Goal: Information Seeking & Learning: Find contact information

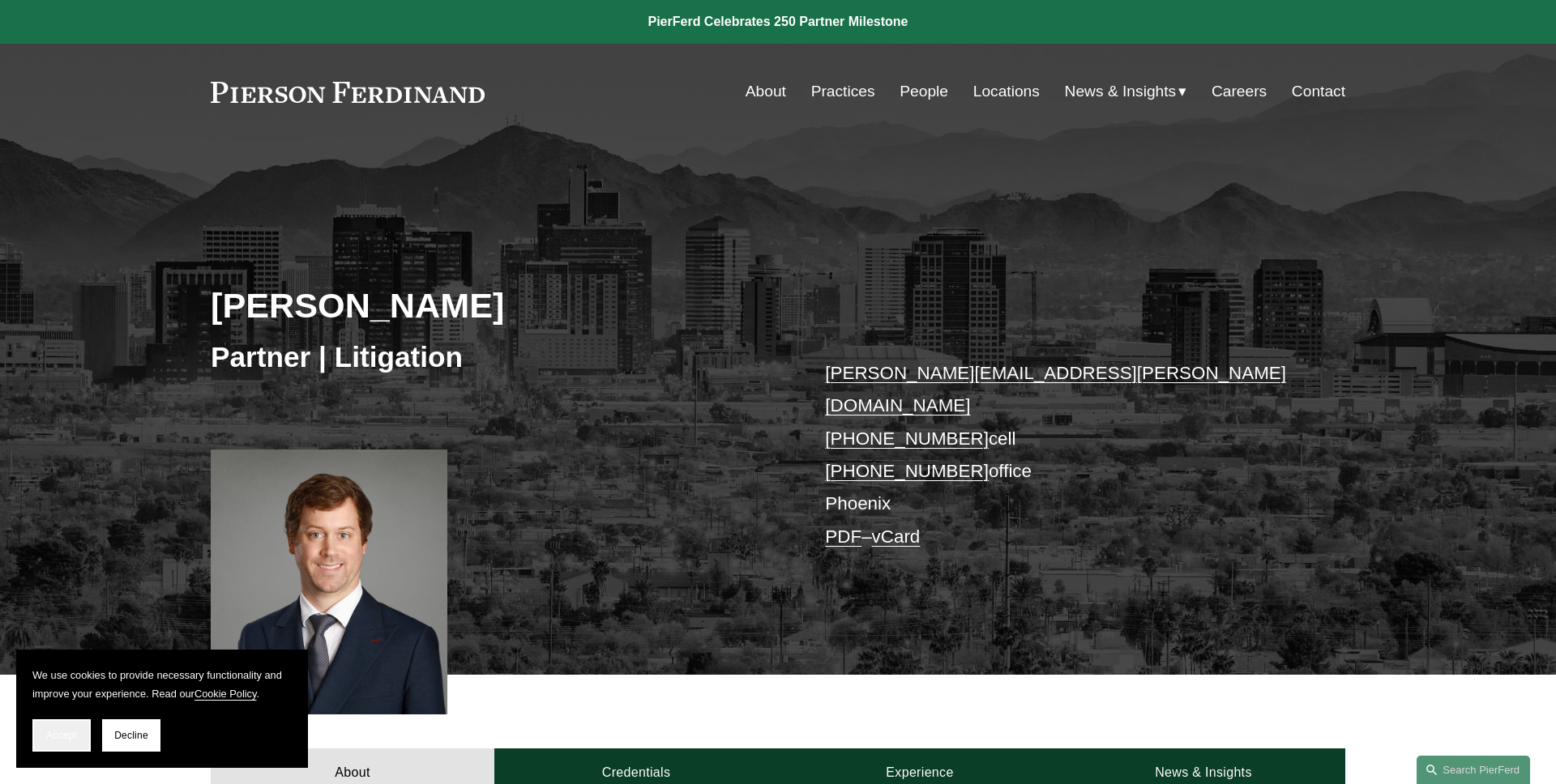
click at [69, 730] on span "Accept" at bounding box center [61, 735] width 31 height 11
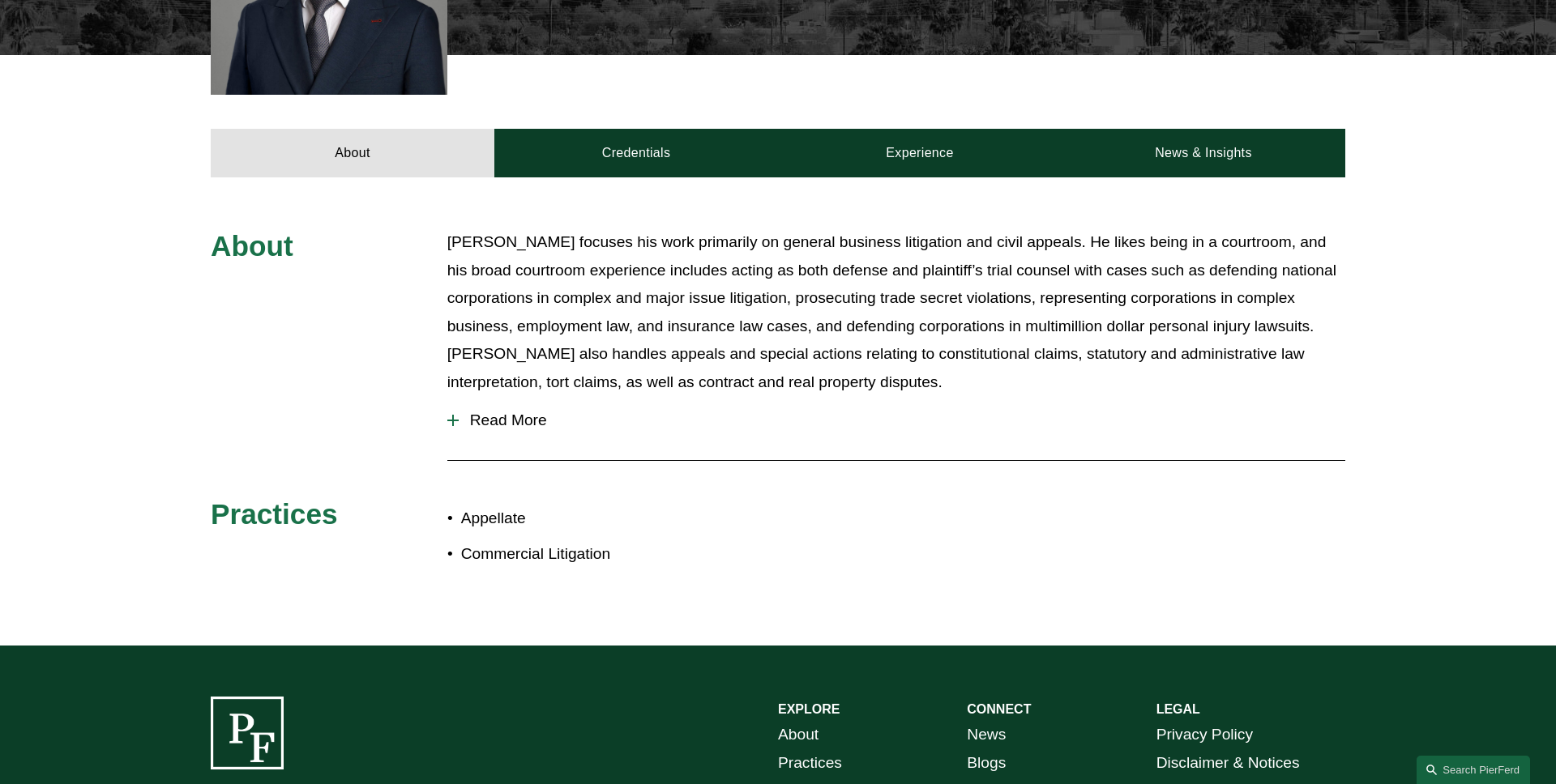
scroll to position [684, 0]
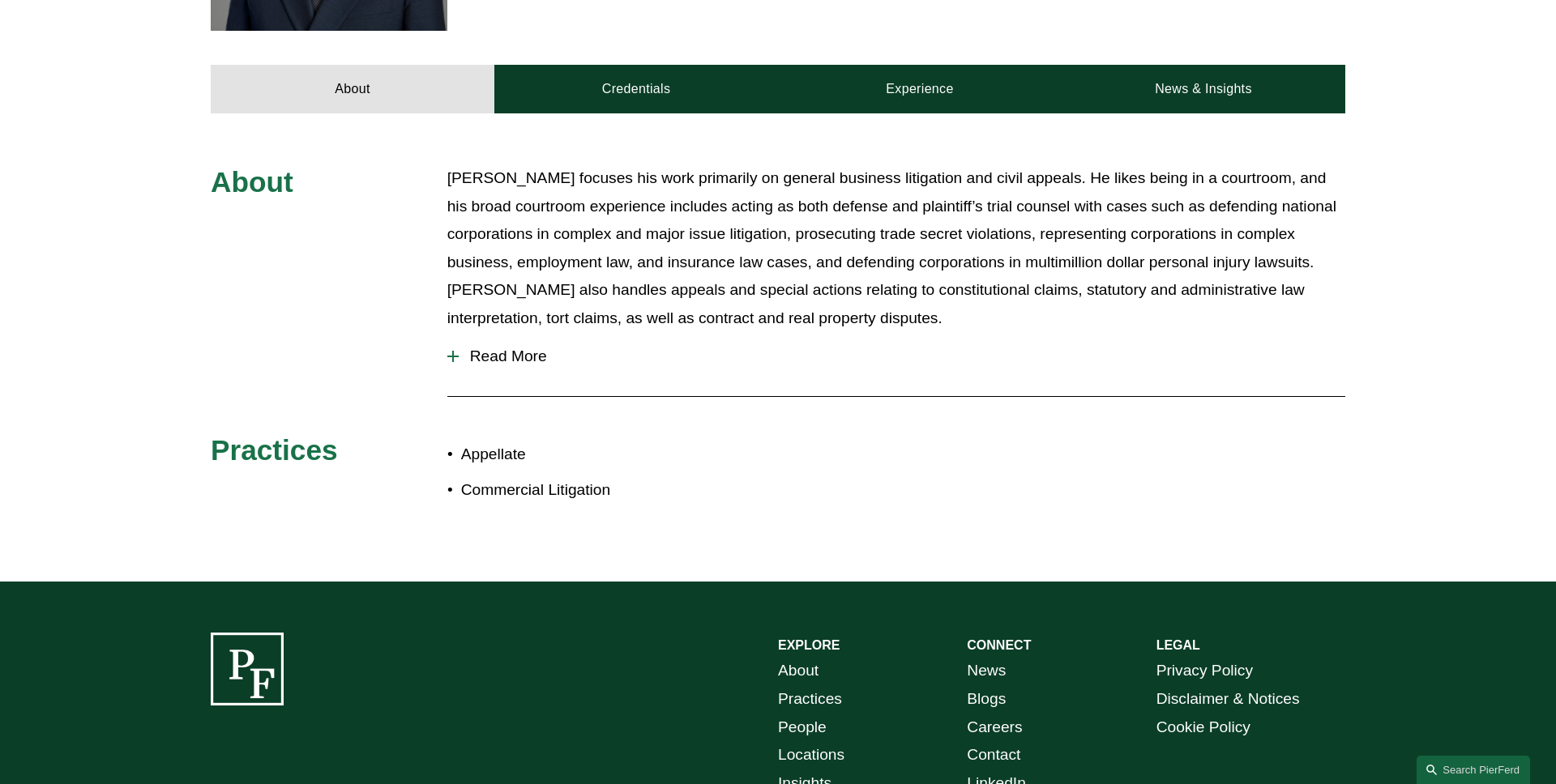
click at [536, 348] on span "Read More" at bounding box center [902, 356] width 887 height 18
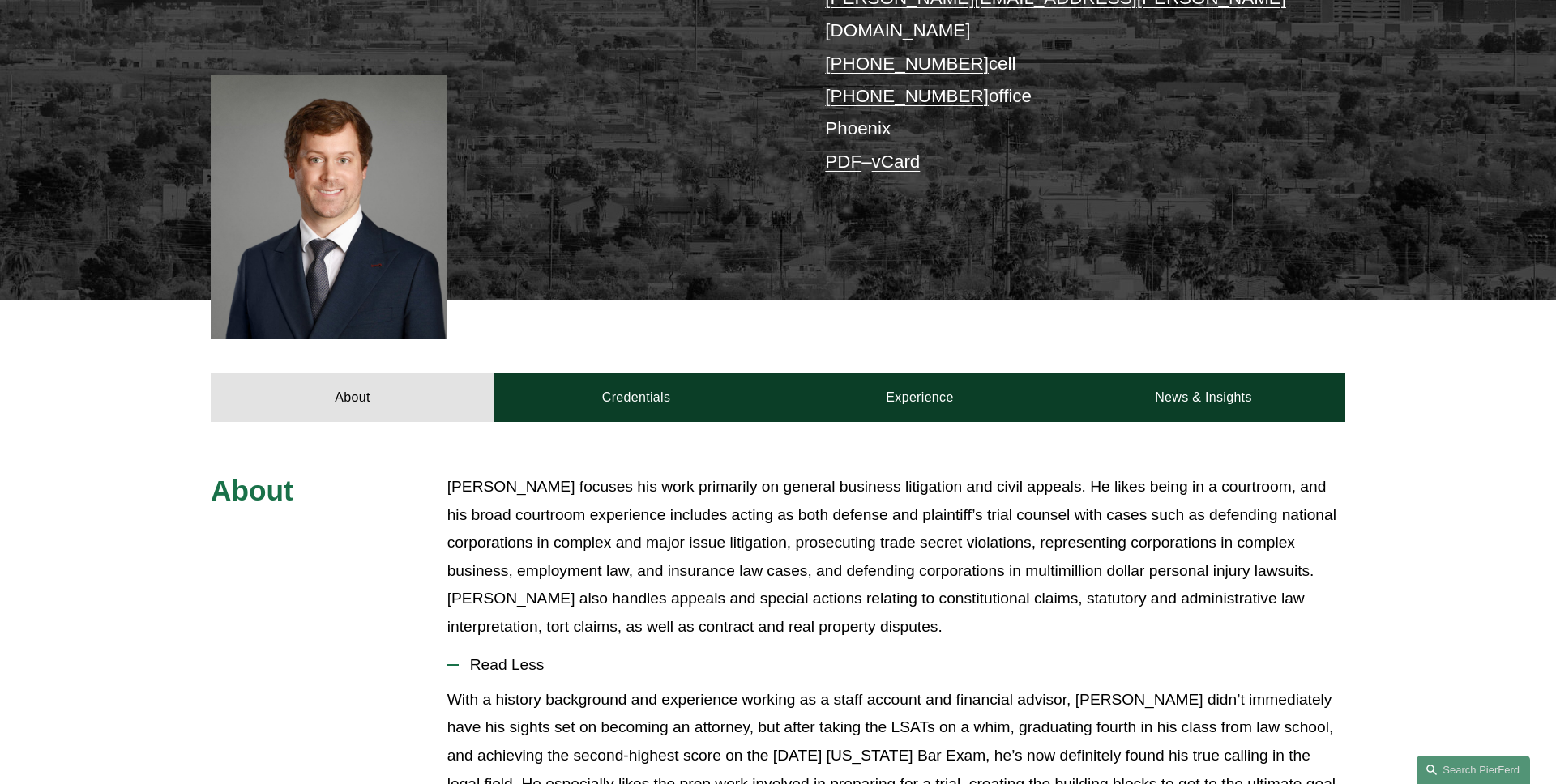
scroll to position [0, 0]
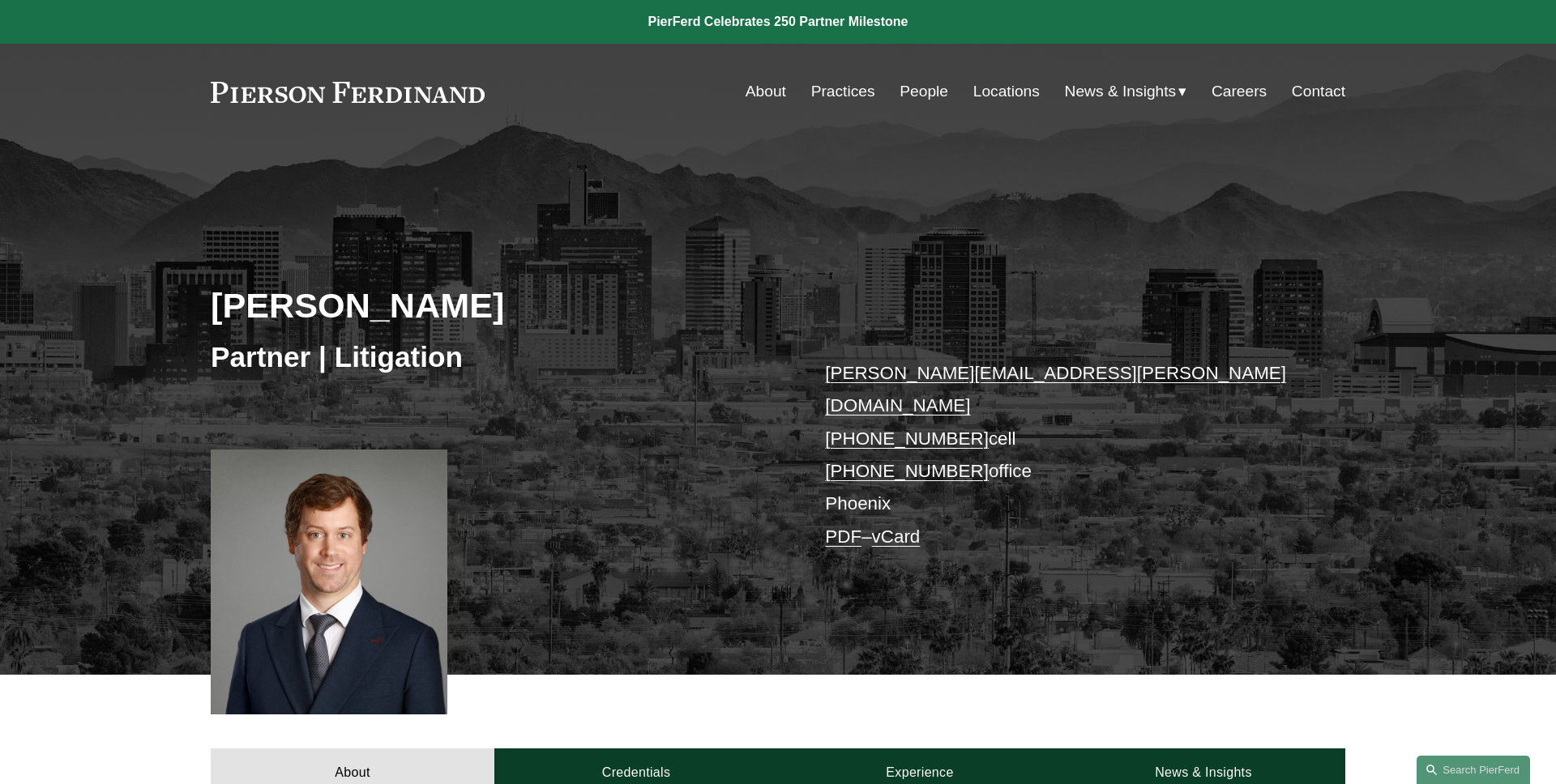
drag, startPoint x: 628, startPoint y: 314, endPoint x: 137, endPoint y: 314, distance: 491.0
click at [137, 314] on div "David Andrew Timchak Partner | Litigation david.timchak@pierferd.com +1.480.223…" at bounding box center [778, 431] width 1556 height 489
copy h2 "David Andrew Timchak"
click at [137, 314] on div "David Andrew Timchak Partner | Litigation david.timchak@pierferd.com +1.480.223…" at bounding box center [778, 431] width 1556 height 489
click at [1185, 169] on div "David Andrew Timchak Partner | Litigation david.timchak@pierferd.com +1.480.223…" at bounding box center [778, 407] width 1556 height 535
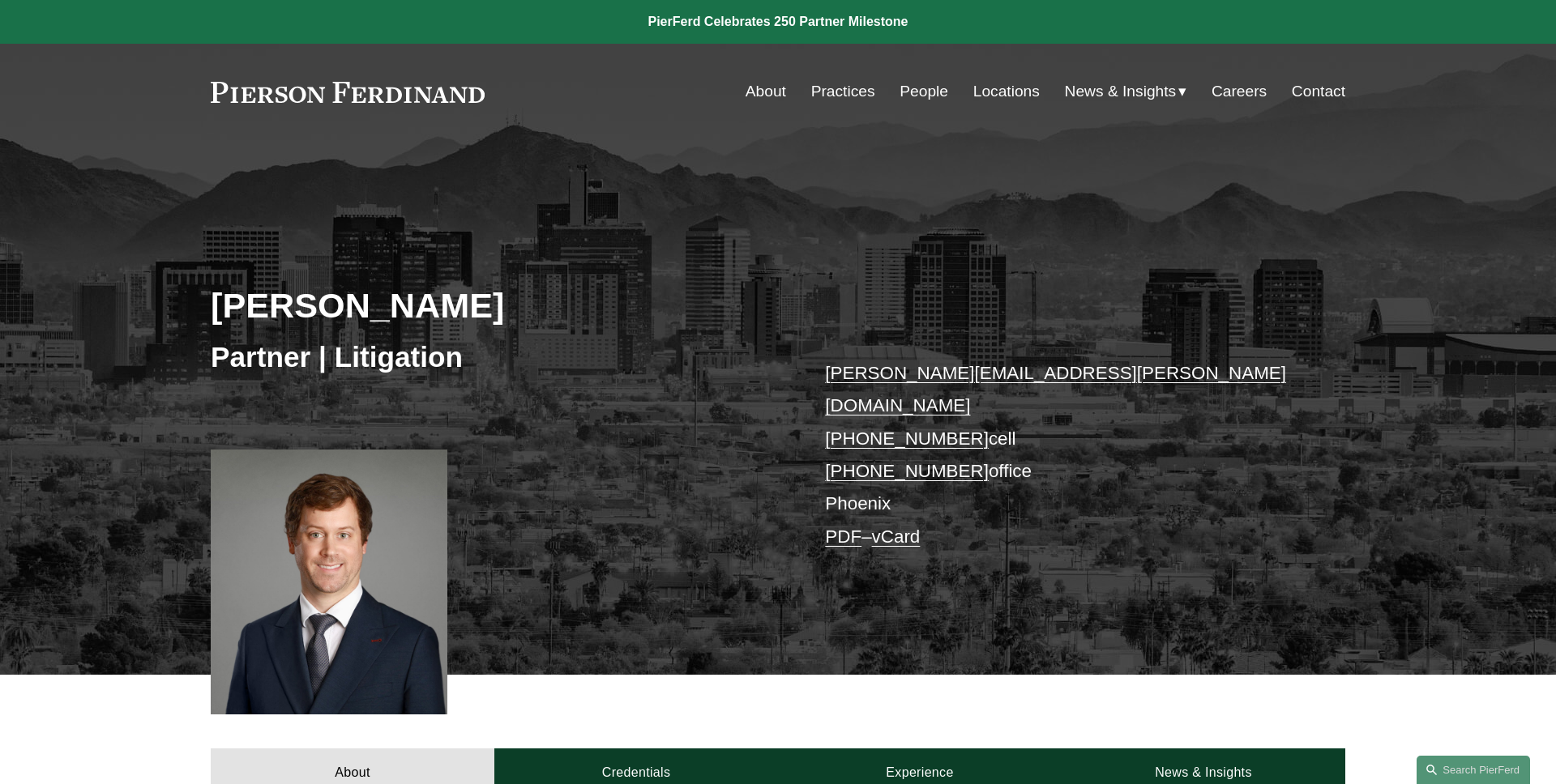
click at [957, 267] on div "David Andrew Timchak Partner | Litigation david.timchak@pierferd.com +1.480.223…" at bounding box center [778, 431] width 1556 height 489
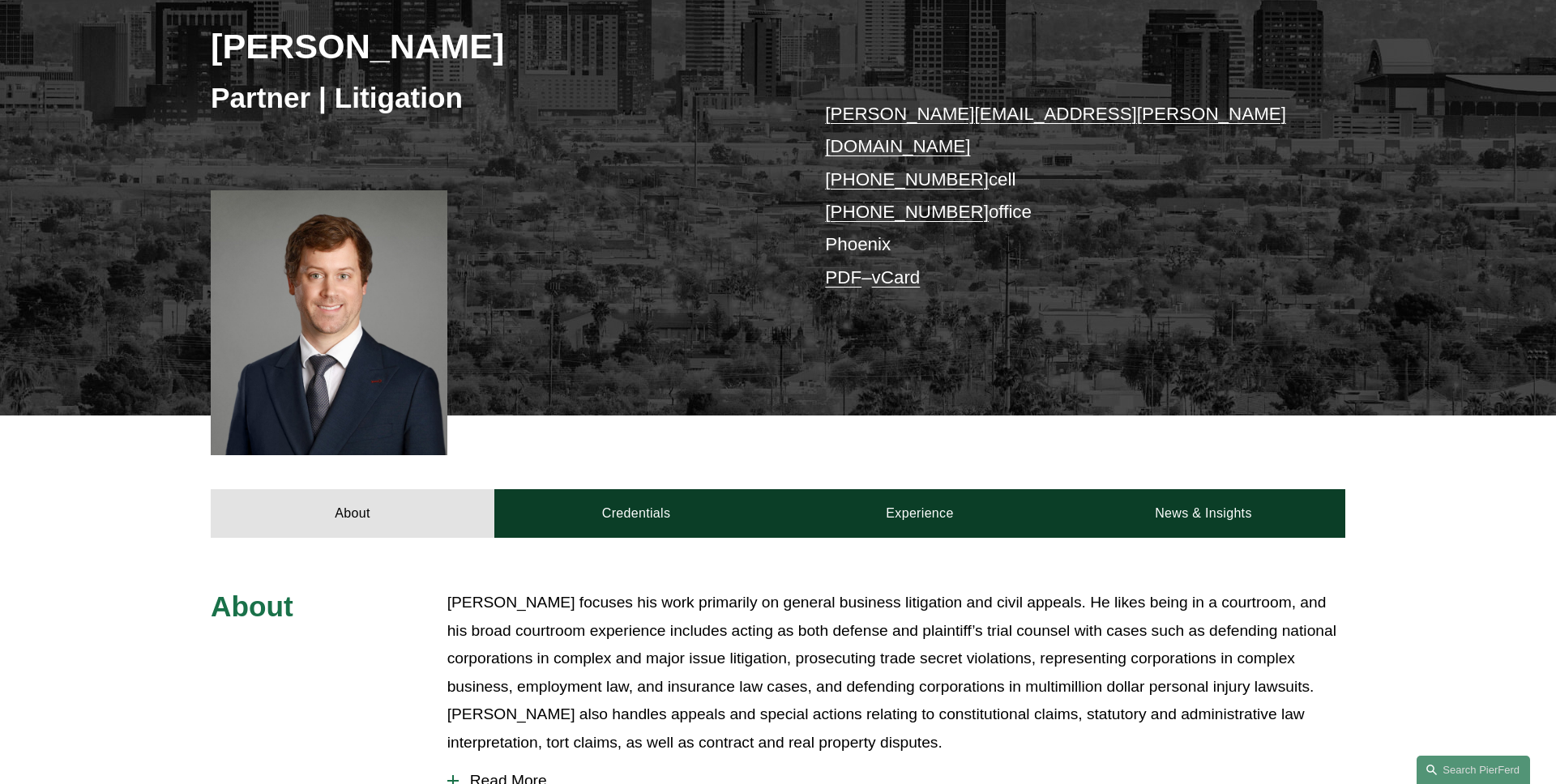
scroll to position [367, 0]
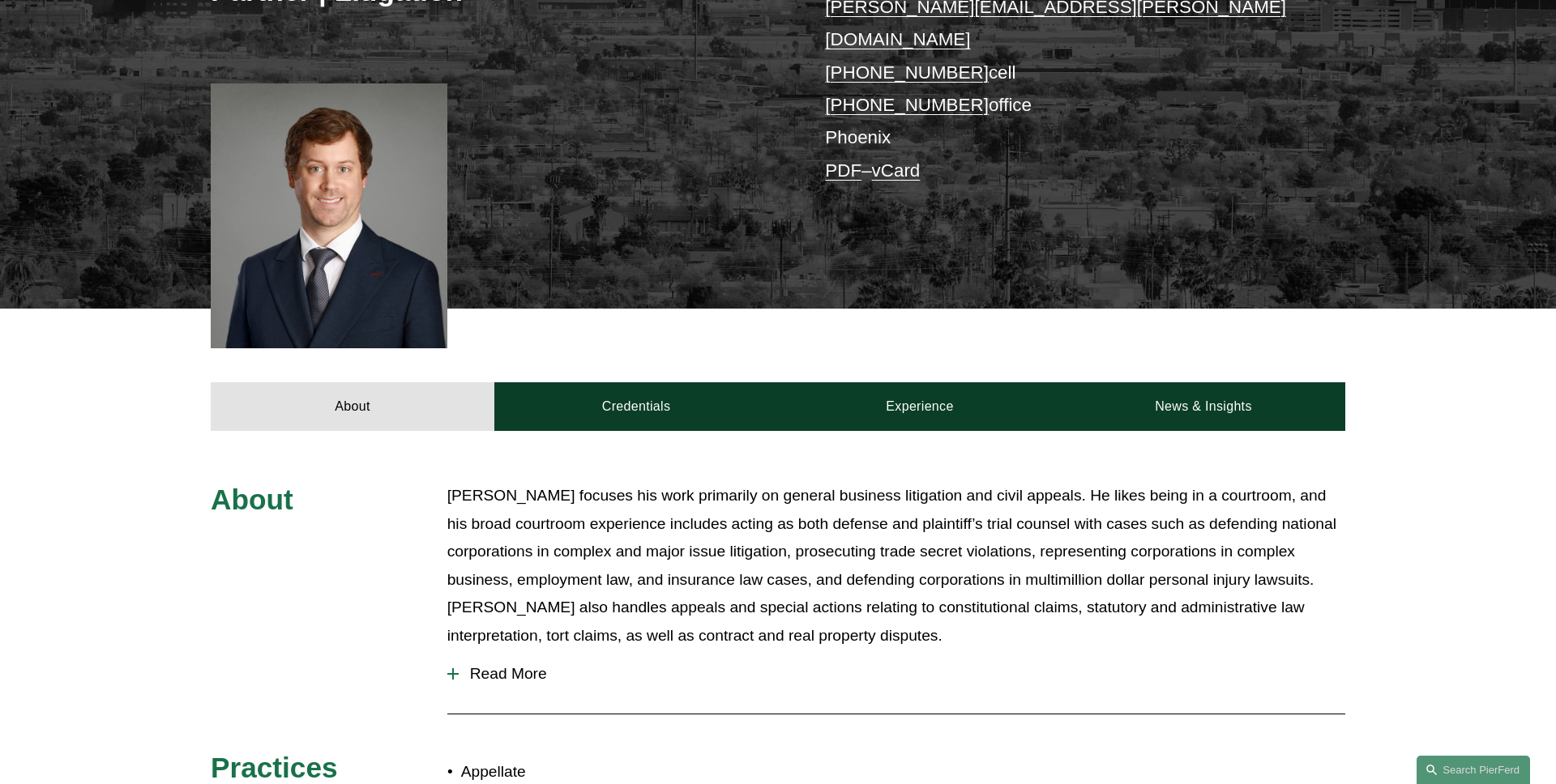
click at [558, 662] on button "Read More" at bounding box center [896, 675] width 898 height 42
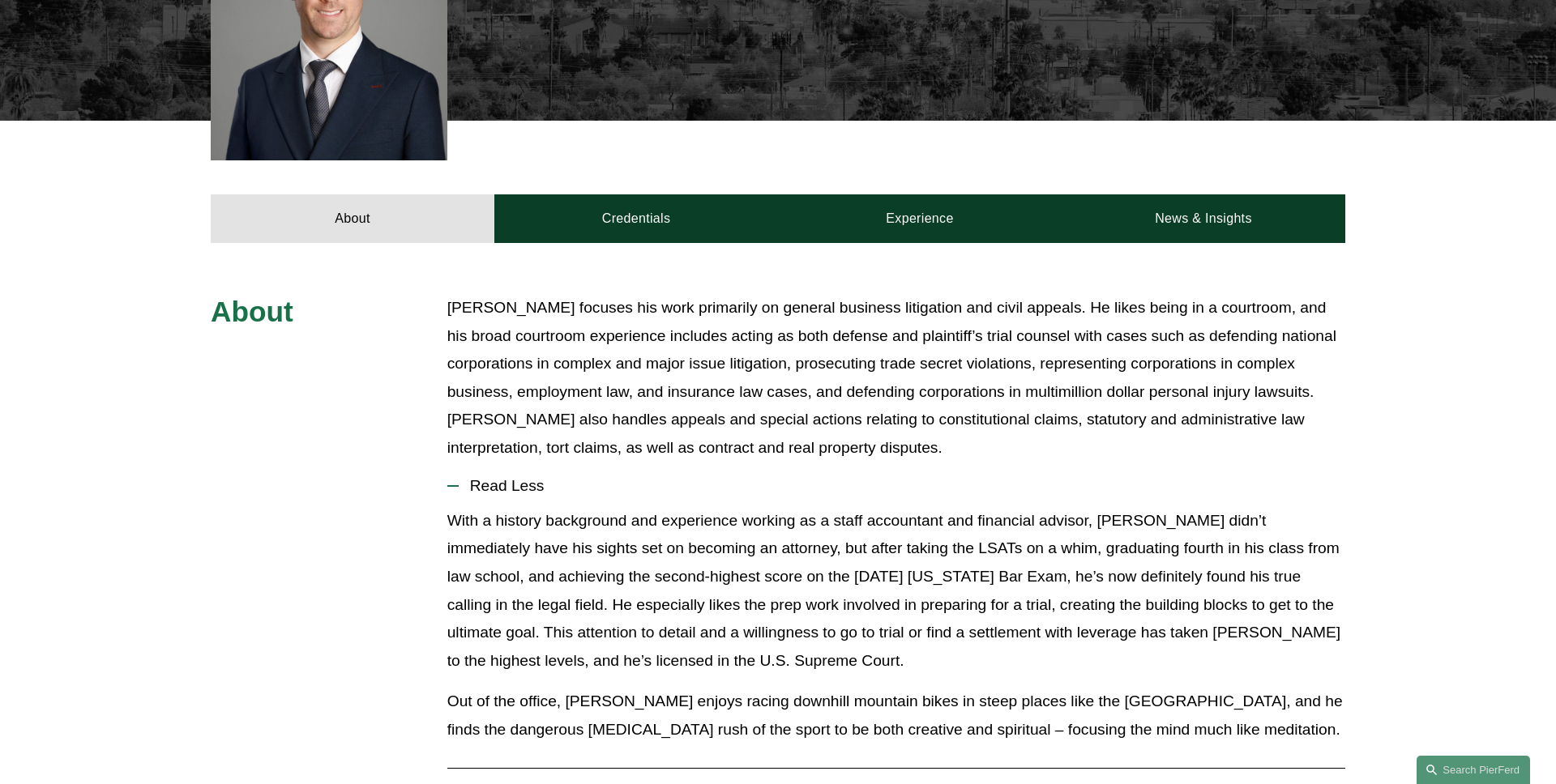
scroll to position [565, 0]
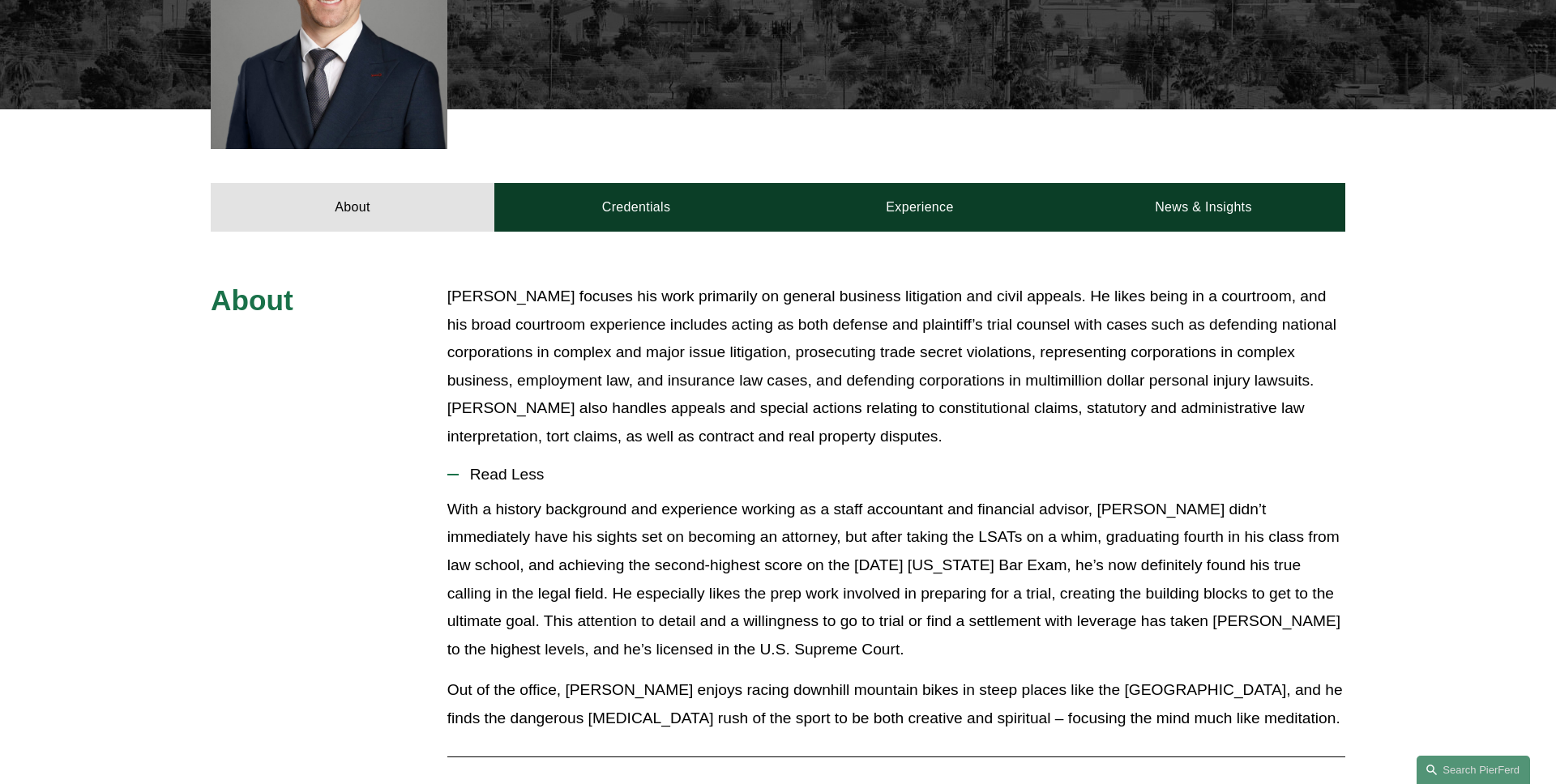
click at [477, 466] on span "Read Less" at bounding box center [902, 474] width 887 height 18
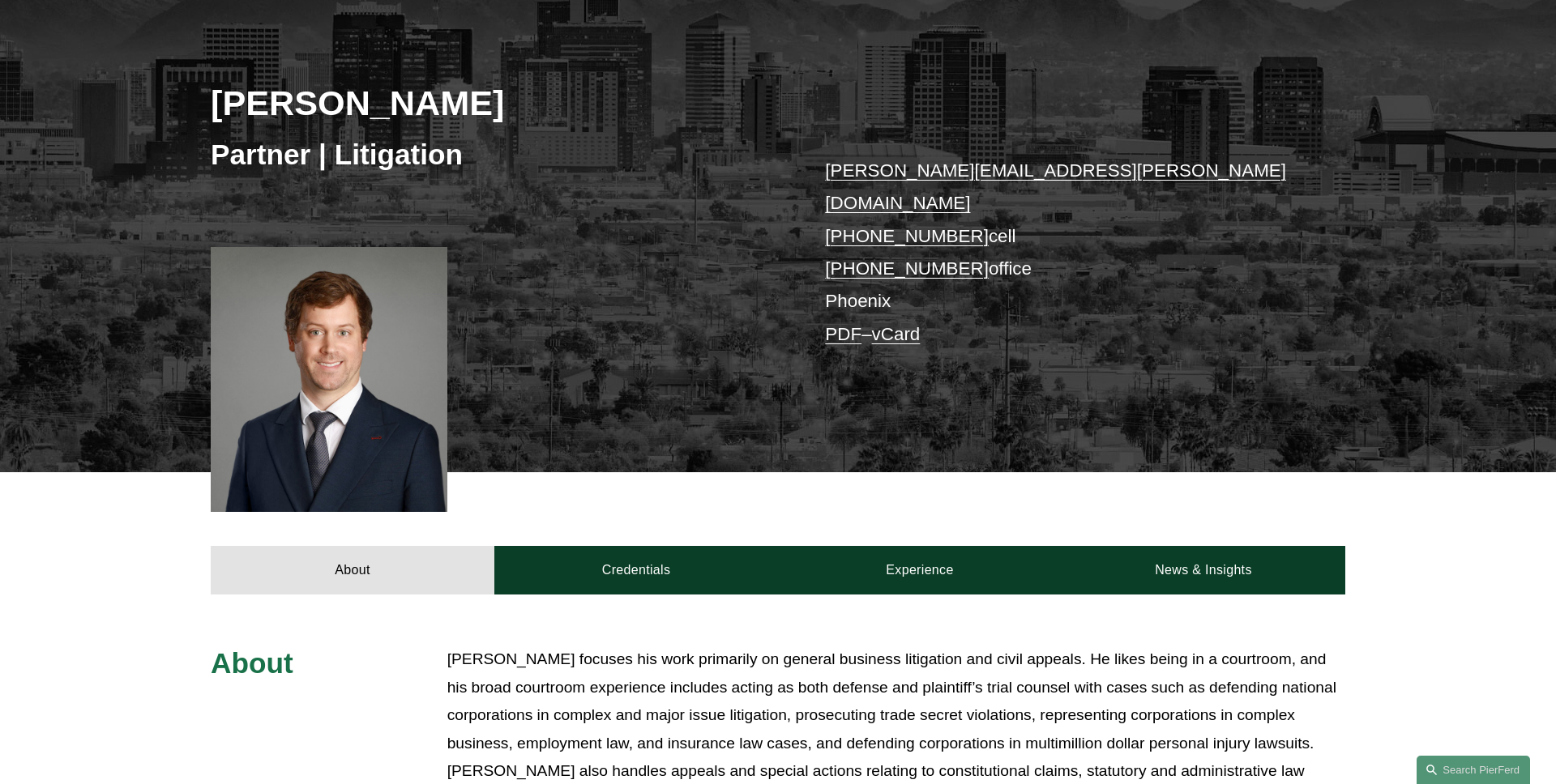
scroll to position [0, 0]
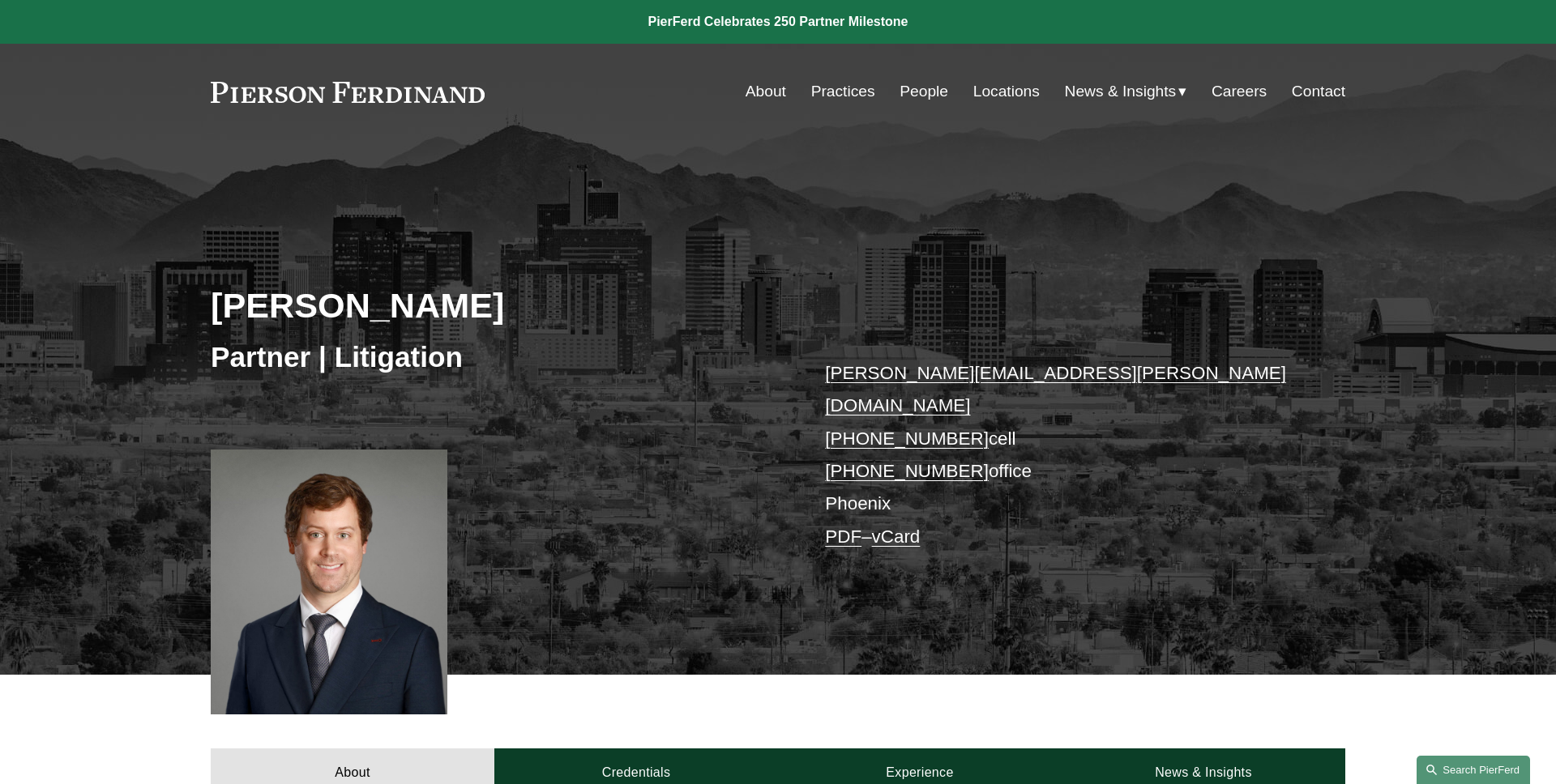
click at [1470, 775] on link "Search this site" at bounding box center [1474, 770] width 114 height 28
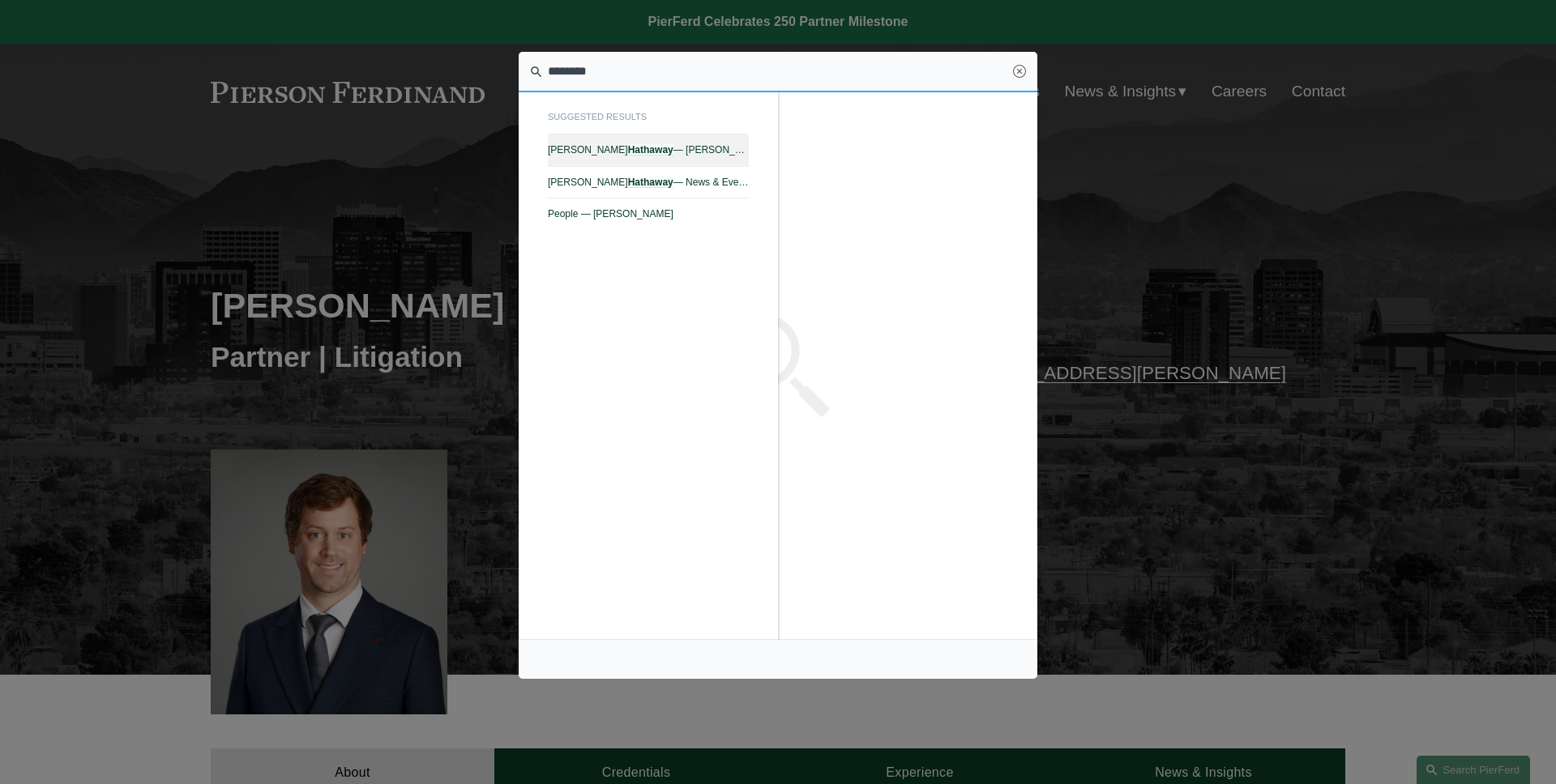
click at [663, 138] on link "Gerald T. Hathaway — Pierson Ferdinand LLP" at bounding box center [648, 150] width 201 height 31
type input "********"
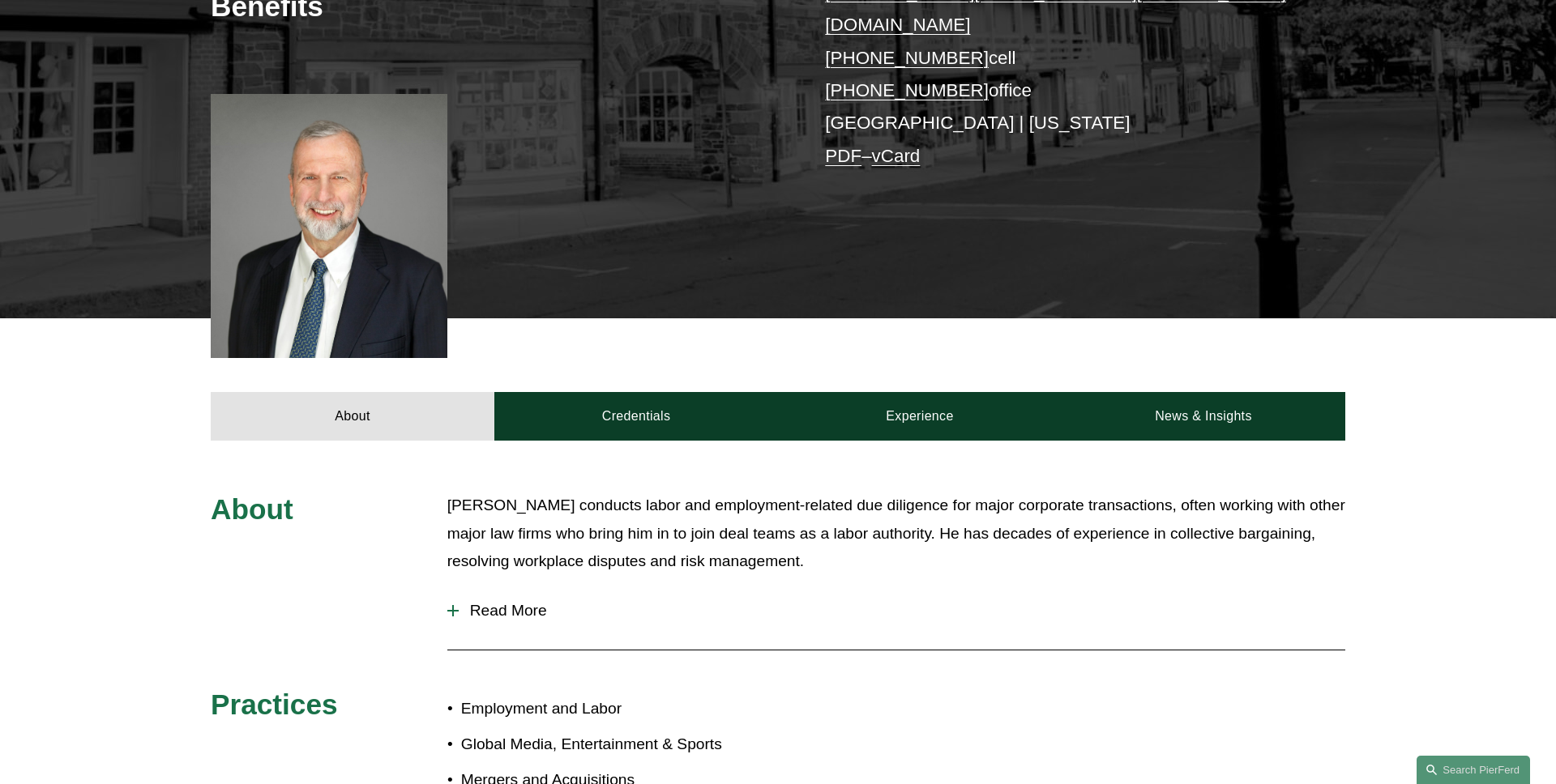
scroll to position [553, 0]
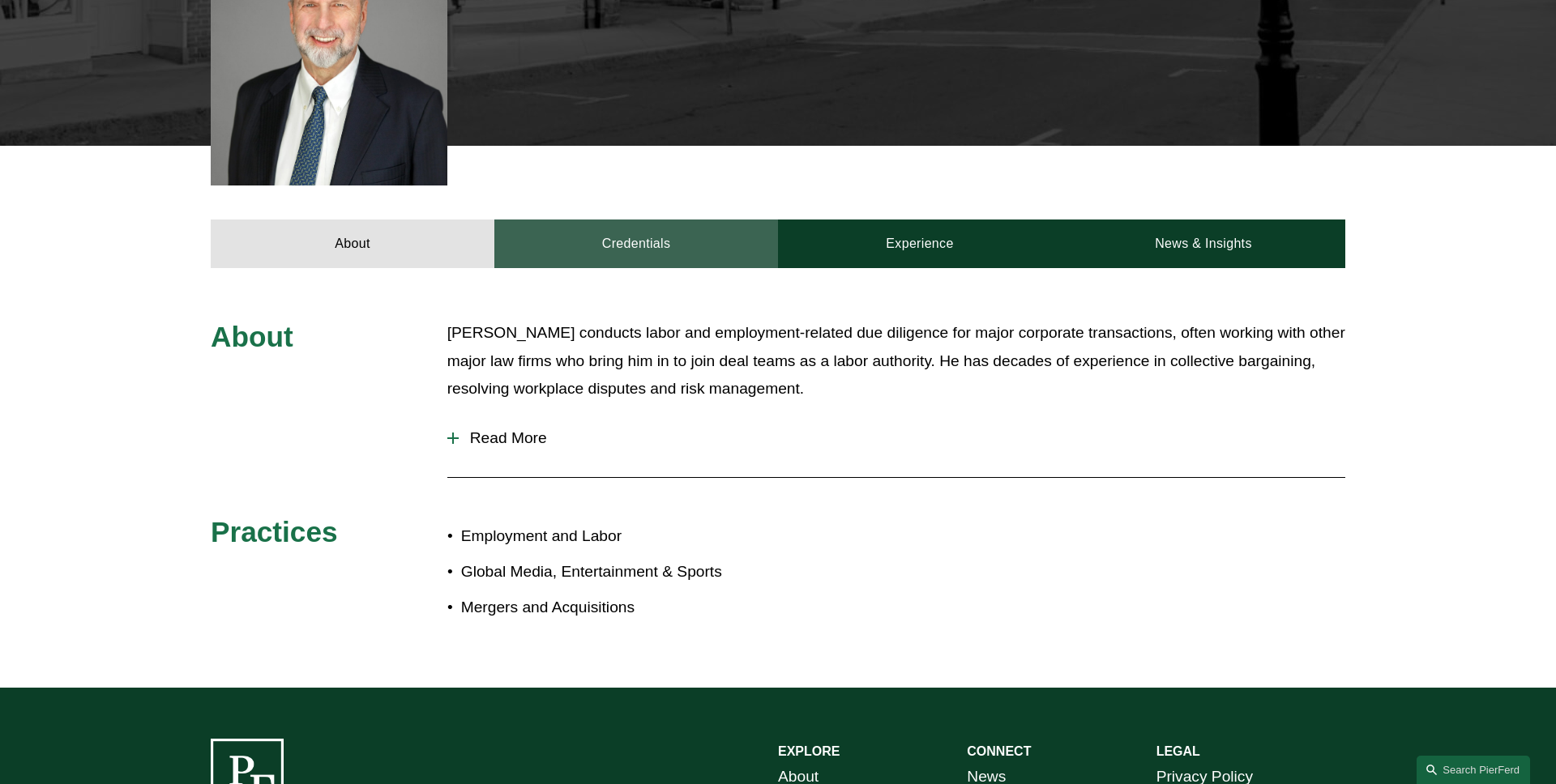
click at [614, 227] on link "Credentials" at bounding box center [636, 244] width 284 height 48
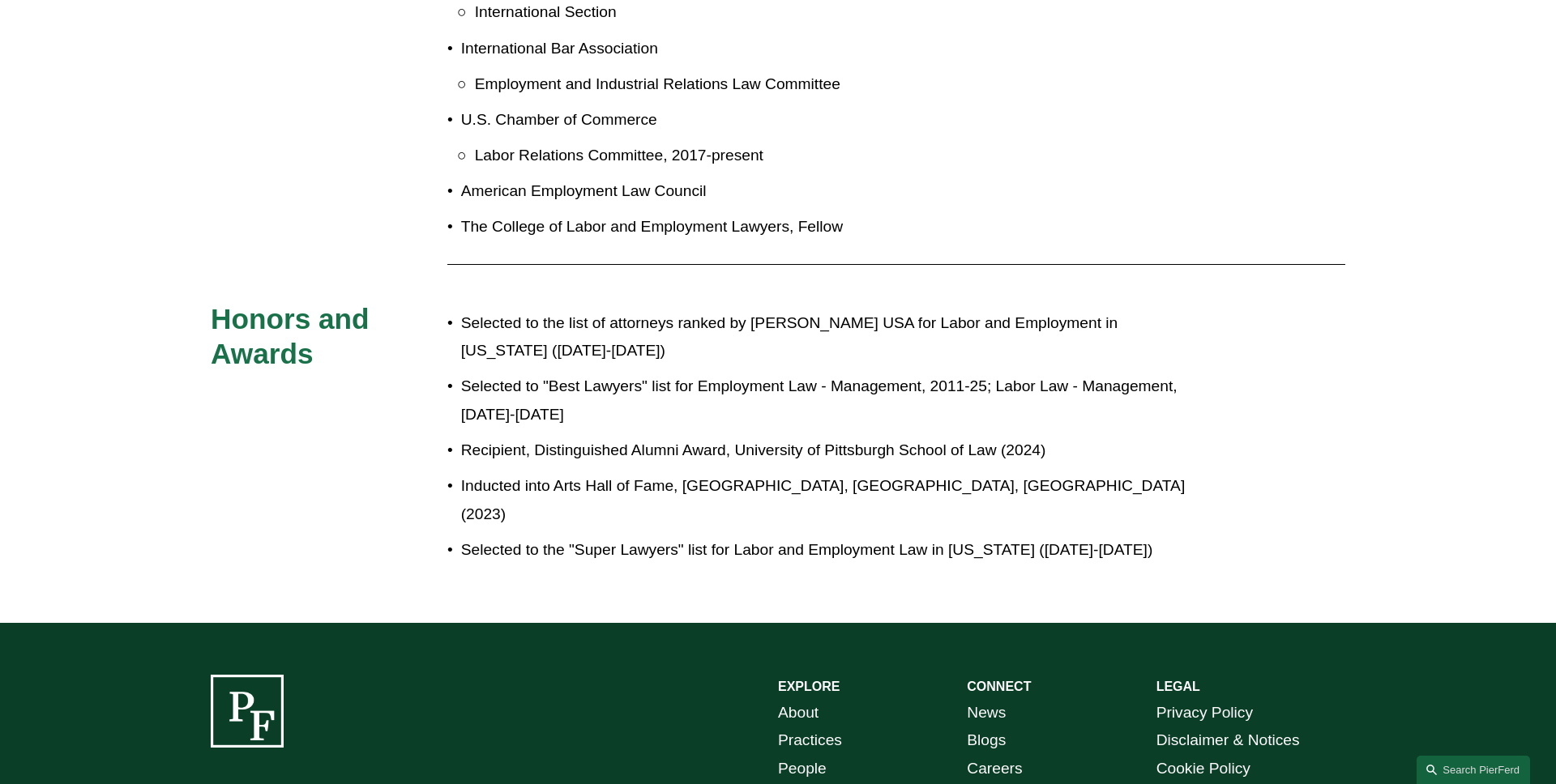
scroll to position [2056, 0]
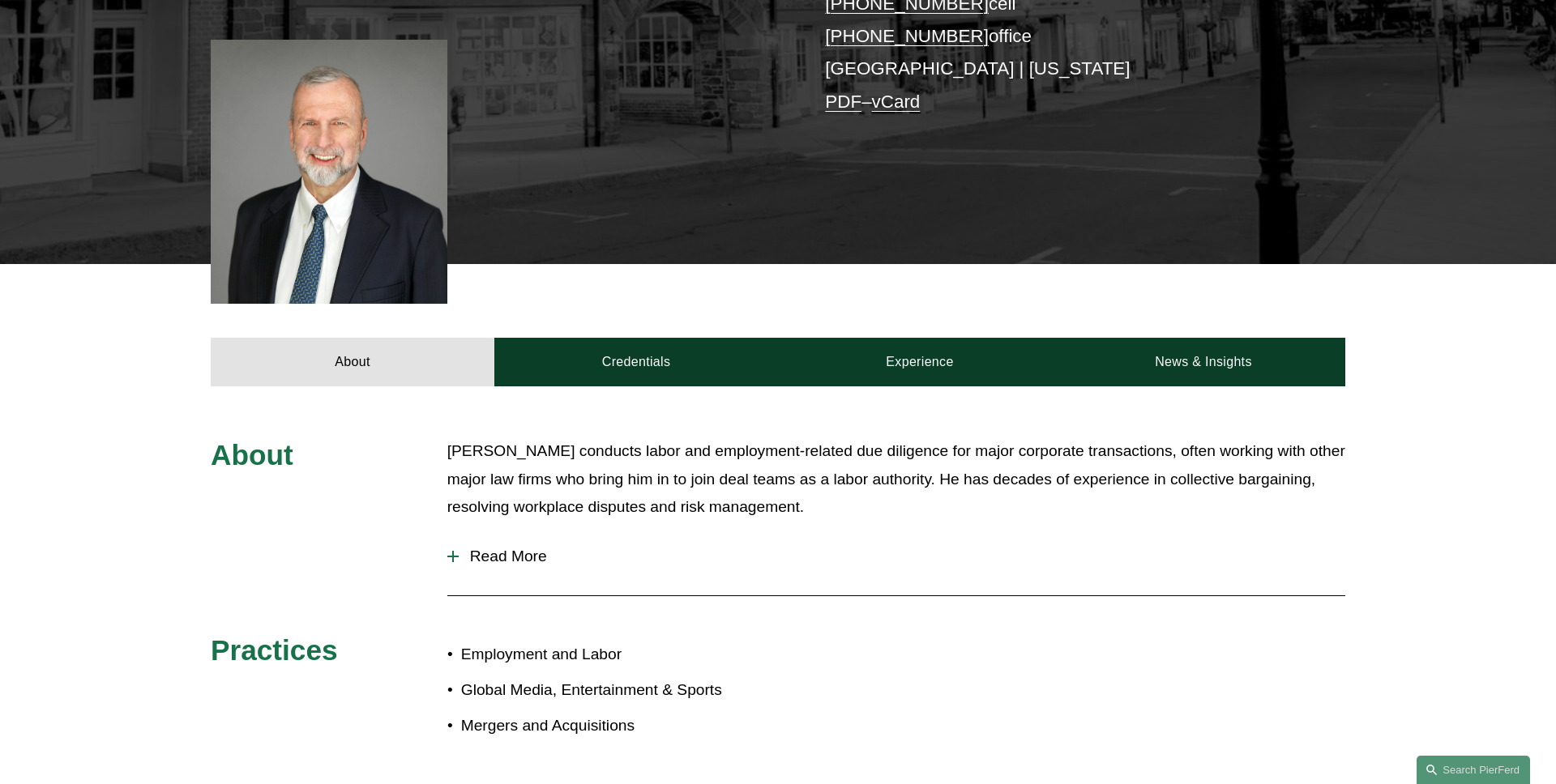
scroll to position [354, 0]
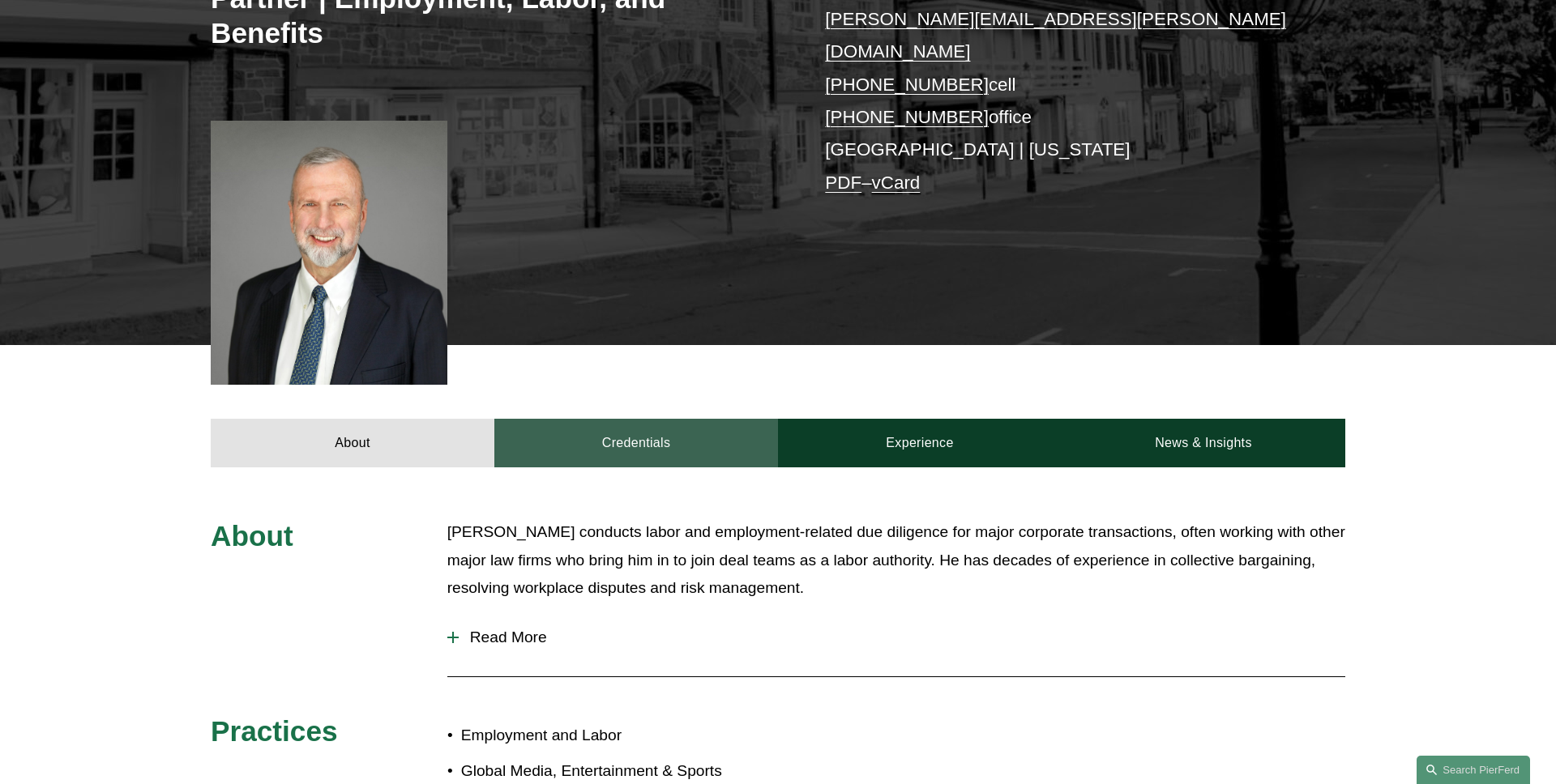
click at [683, 419] on link "Credentials" at bounding box center [636, 443] width 284 height 48
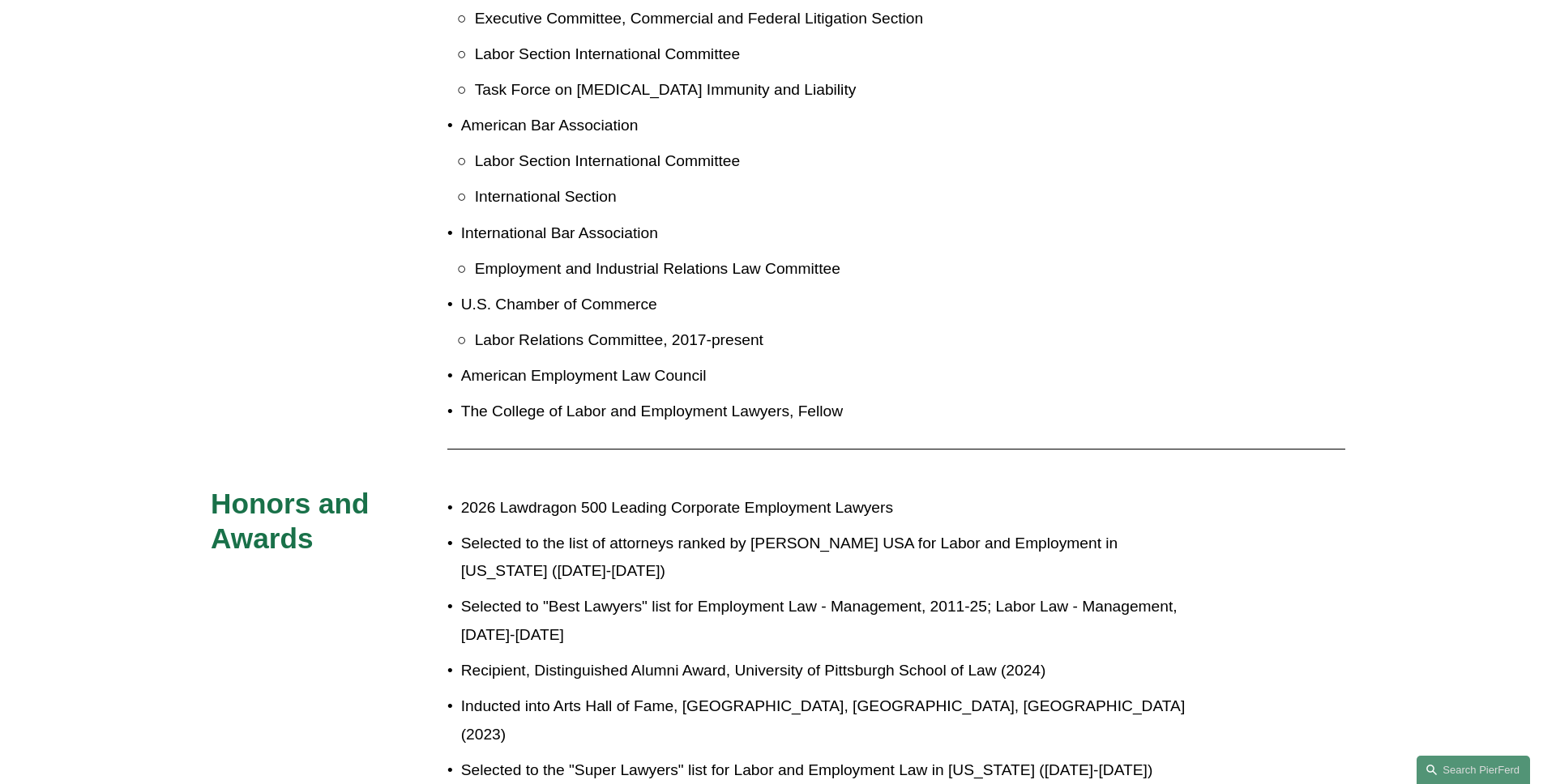
scroll to position [2069, 0]
